Goal: Task Accomplishment & Management: Manage account settings

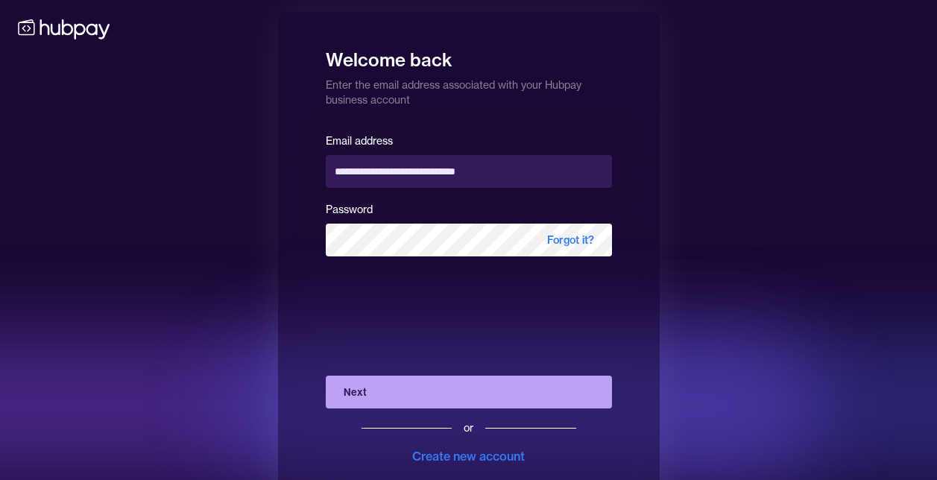
scroll to position [36, 0]
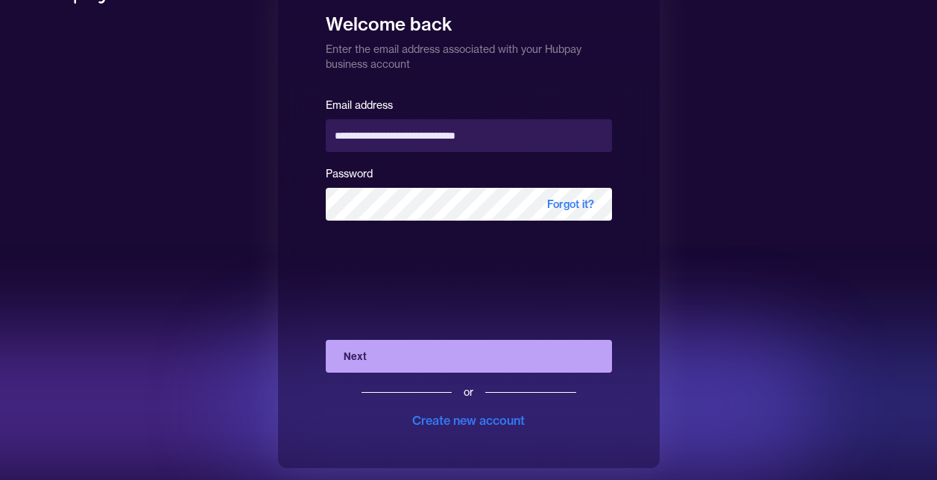
click at [451, 360] on button "Next" at bounding box center [469, 356] width 286 height 33
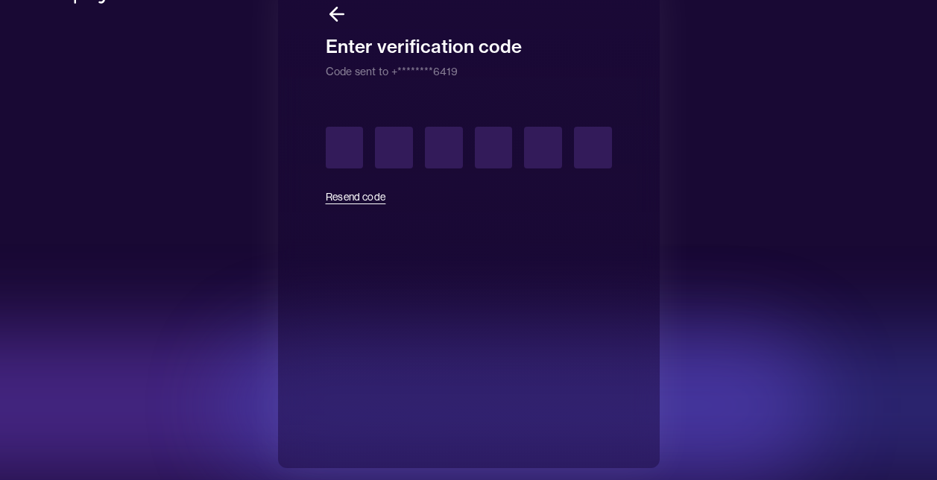
click at [361, 201] on button "Resend code" at bounding box center [356, 196] width 60 height 33
click at [346, 156] on input "text" at bounding box center [345, 148] width 38 height 42
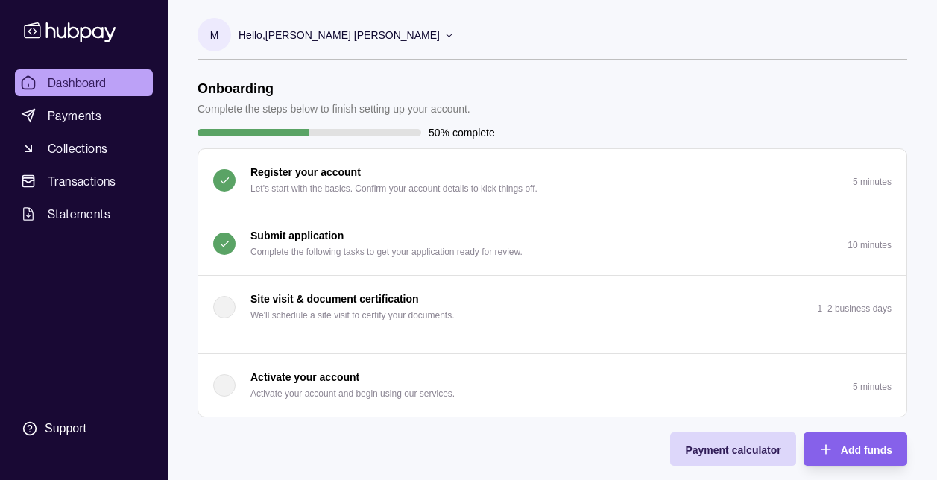
click at [440, 33] on p "Hello, [PERSON_NAME] [PERSON_NAME]" at bounding box center [339, 35] width 201 height 16
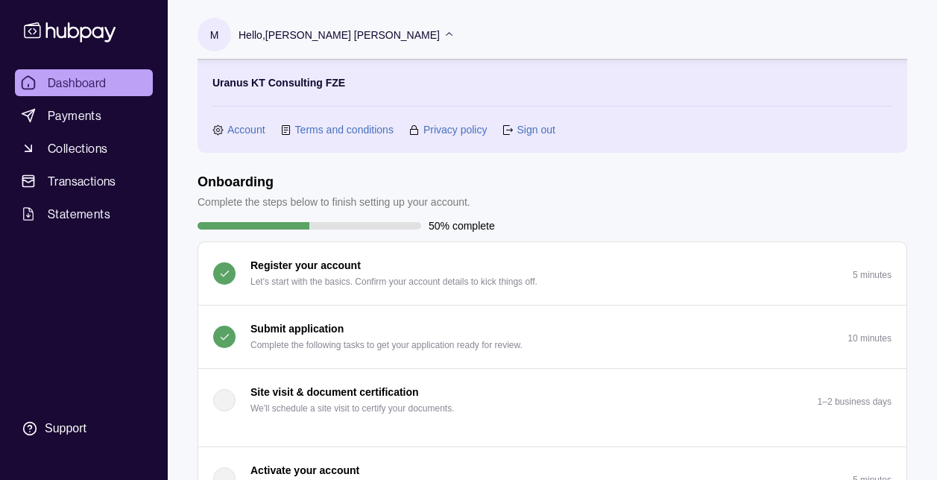
click at [243, 131] on link "Account" at bounding box center [246, 130] width 38 height 16
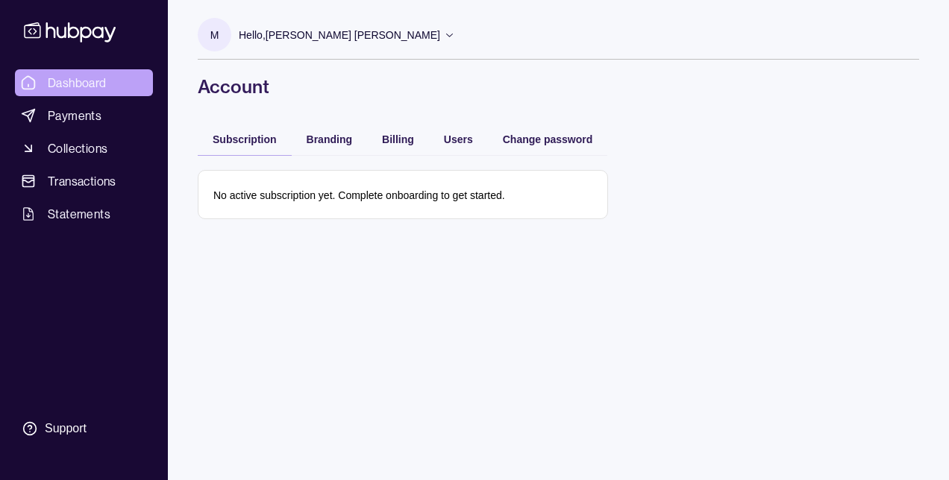
click at [77, 82] on span "Dashboard" at bounding box center [77, 83] width 59 height 18
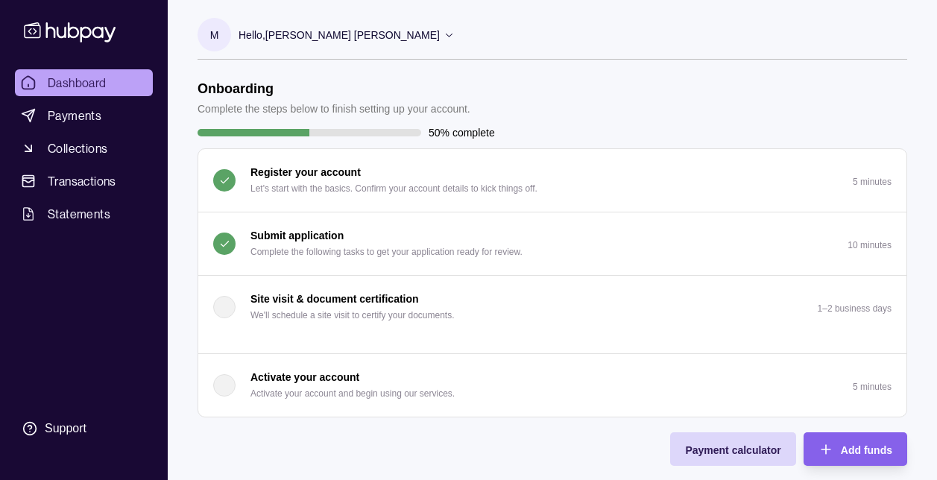
click at [98, 92] on link "Dashboard" at bounding box center [84, 82] width 138 height 27
